Goal: Task Accomplishment & Management: Manage account settings

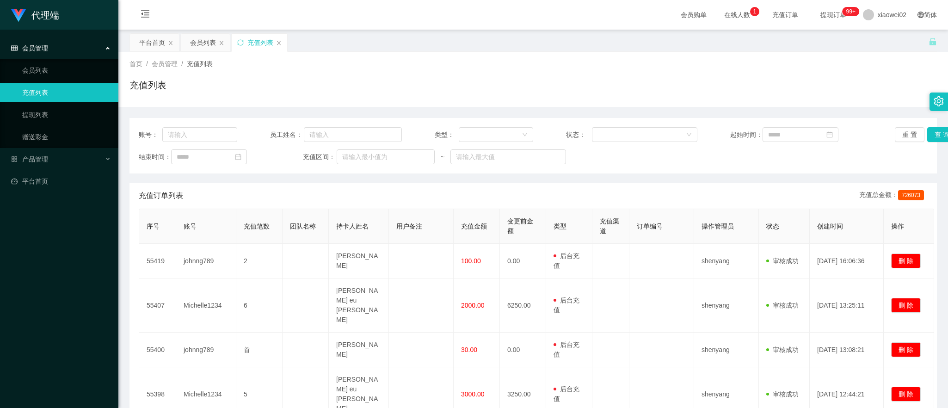
click at [25, 91] on link "充值列表" at bounding box center [66, 92] width 89 height 19
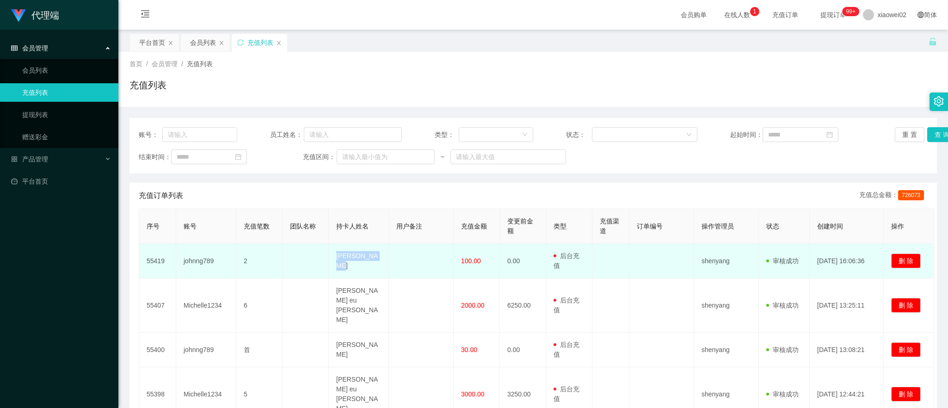
drag, startPoint x: 339, startPoint y: 255, endPoint x: 375, endPoint y: 267, distance: 37.9
click at [375, 267] on td "[PERSON_NAME]" at bounding box center [359, 261] width 60 height 35
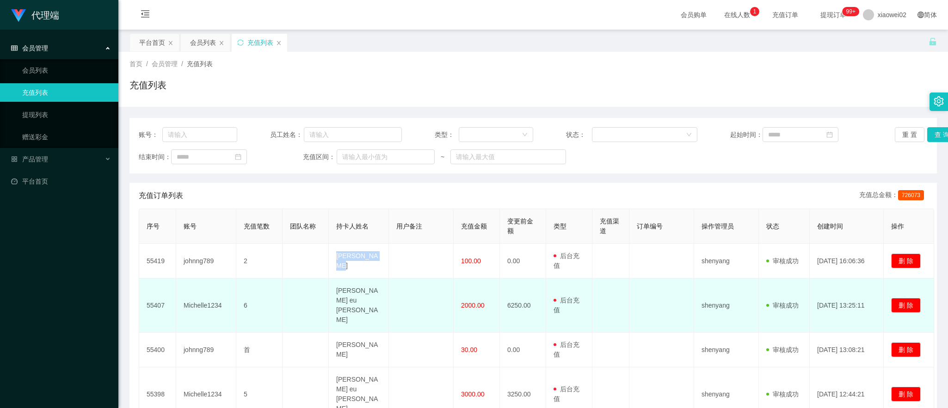
copy td "[PERSON_NAME]"
